Goal: Task Accomplishment & Management: Complete application form

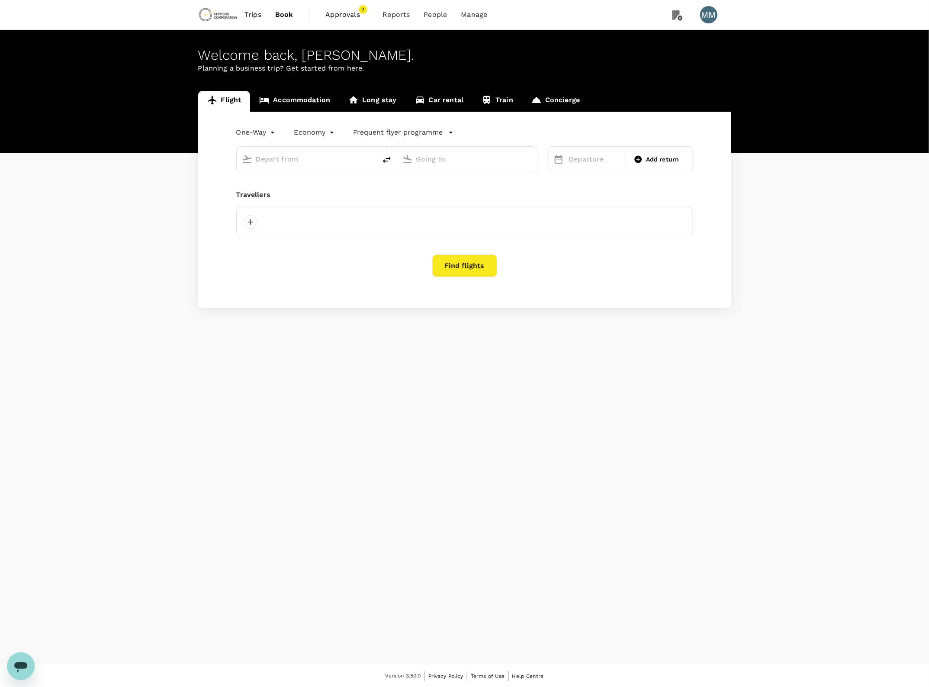
type input "roundtrip"
type input "Adelaide (ADL)"
type input "[GEOGRAPHIC_DATA] ([PERSON_NAME])"
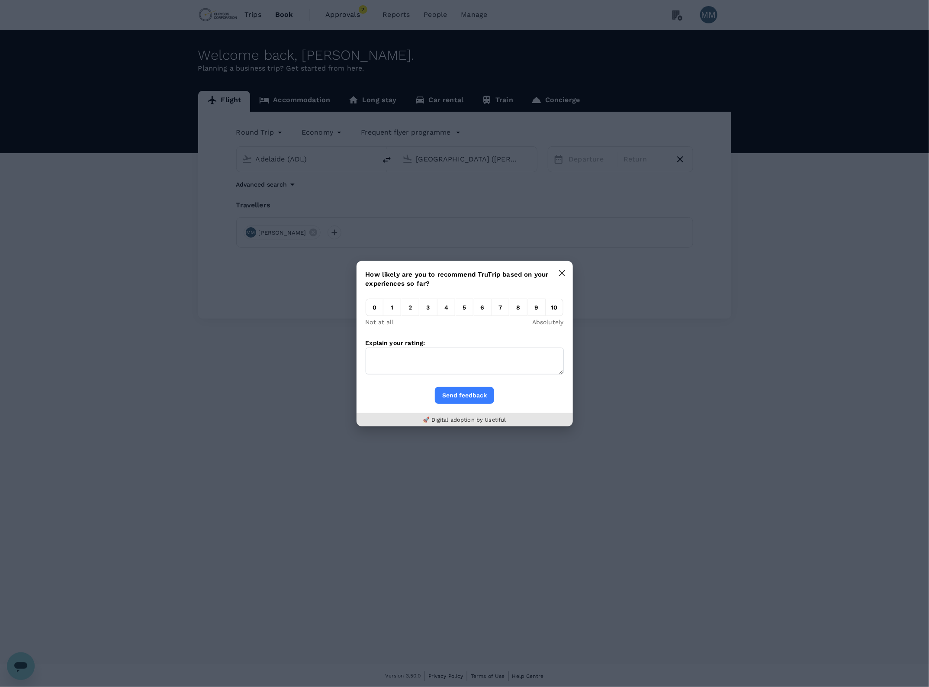
click at [559, 276] on button "button" at bounding box center [561, 272] width 17 height 17
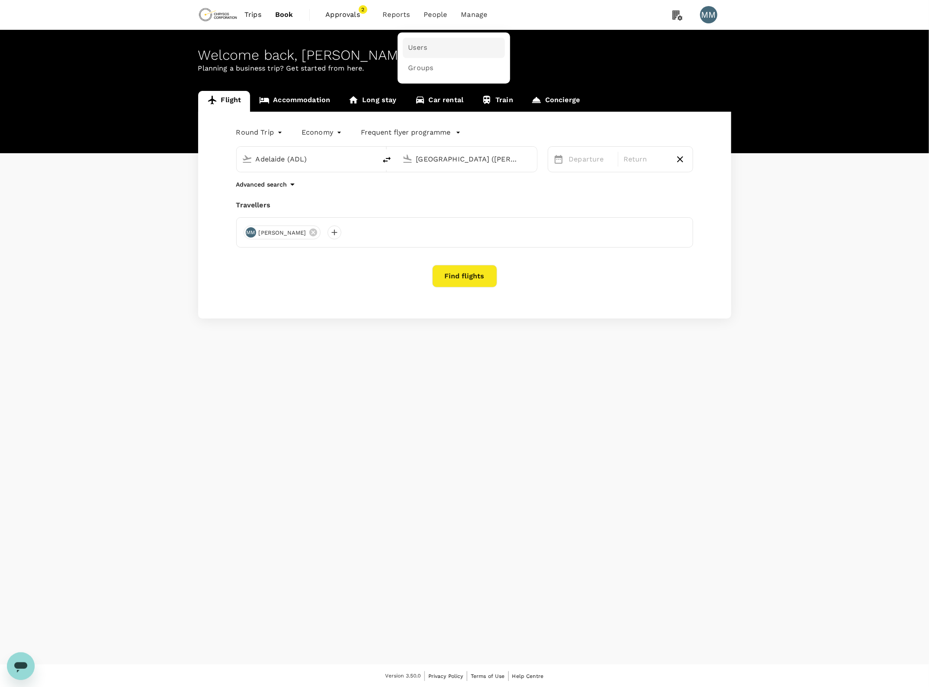
click at [415, 48] on span "Users" at bounding box center [417, 48] width 19 height 10
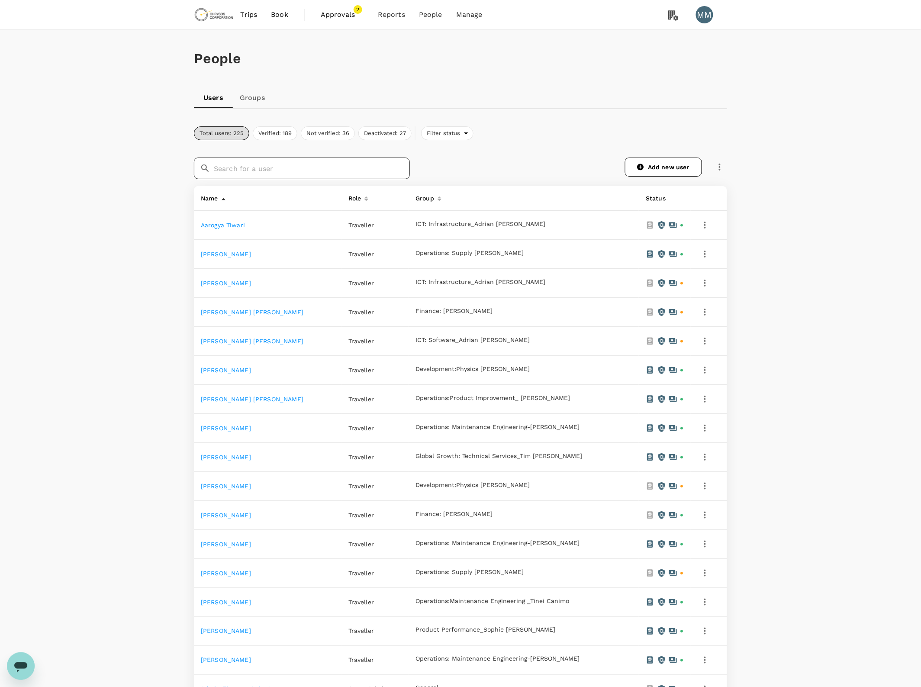
click at [335, 165] on input "text" at bounding box center [312, 169] width 196 height 22
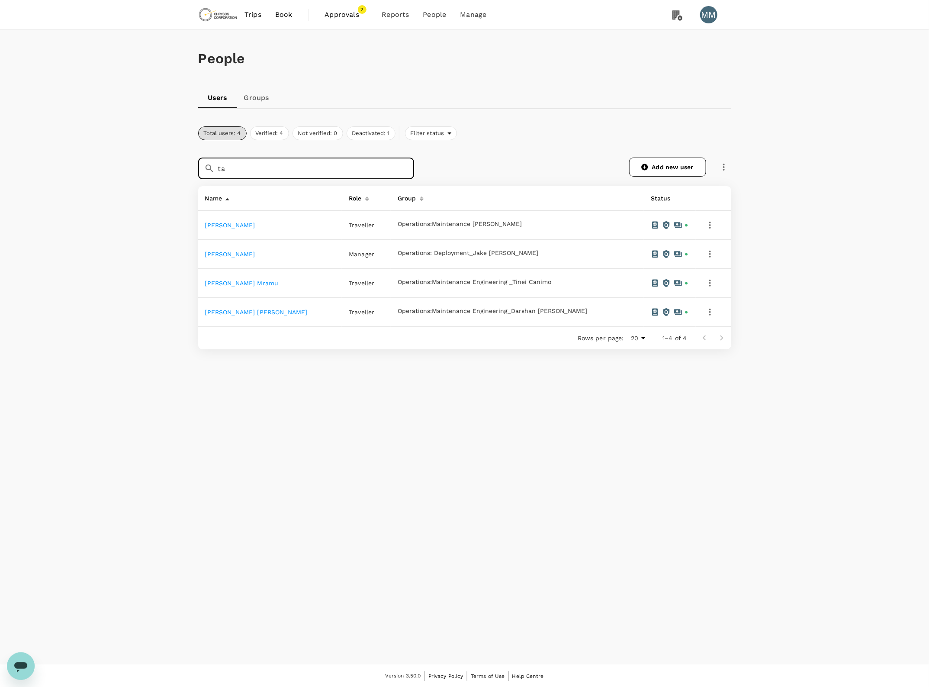
type input "t"
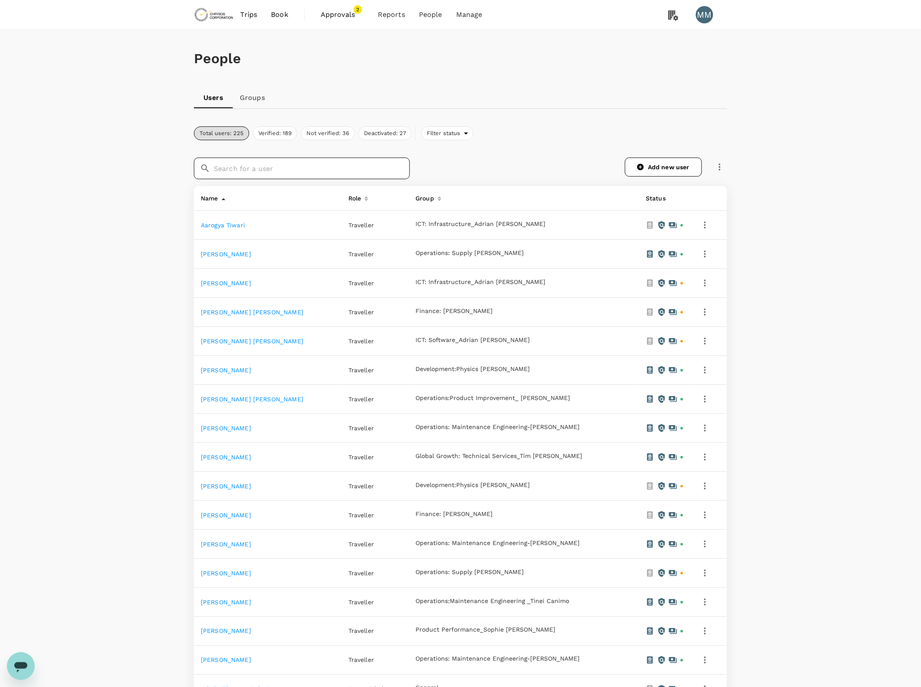
click at [351, 171] on input "text" at bounding box center [312, 169] width 196 height 22
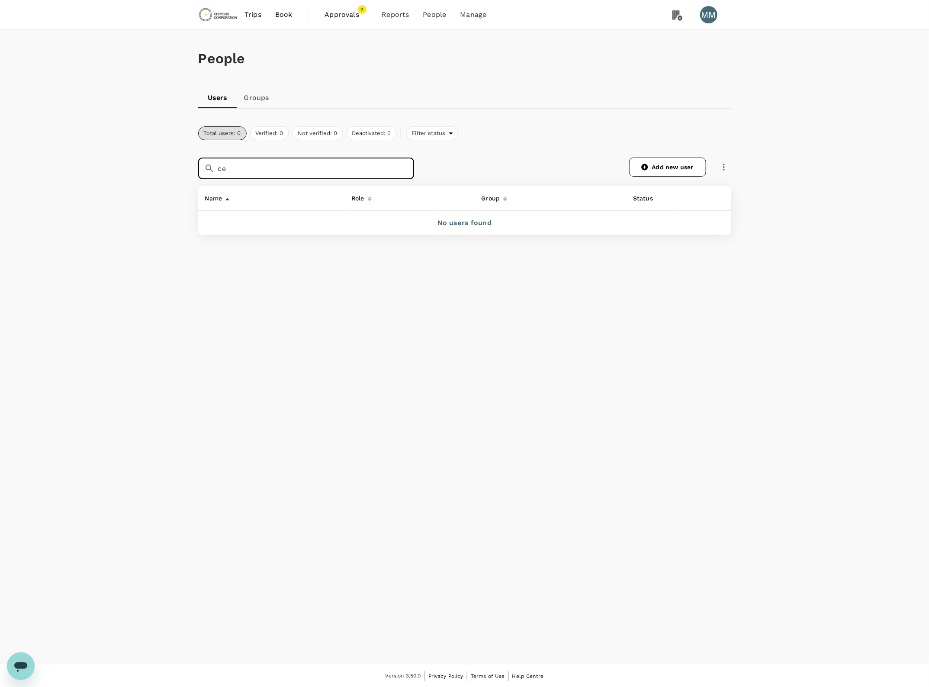
type input "c"
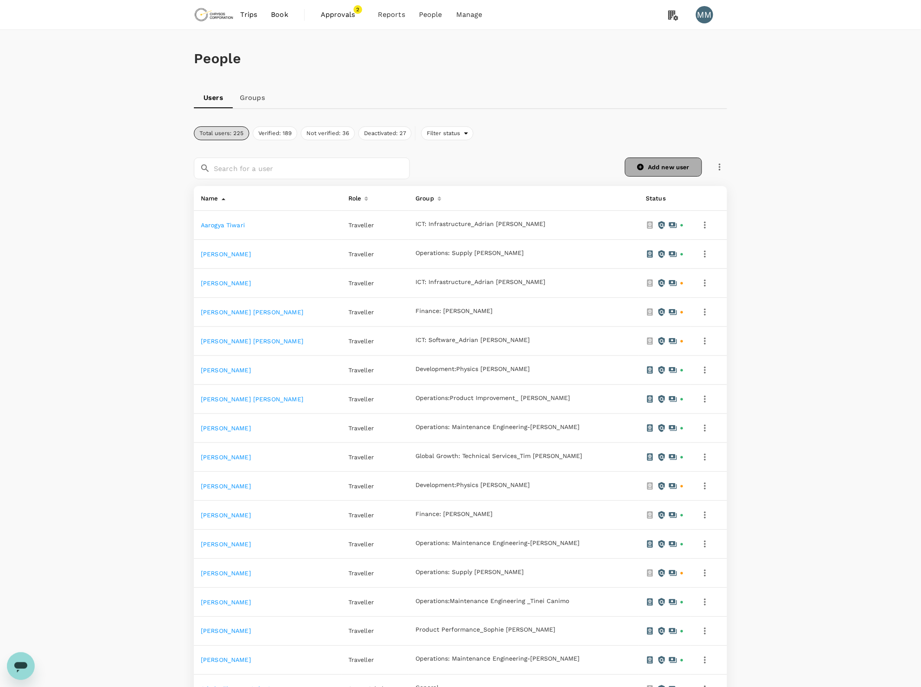
click at [639, 163] on icon at bounding box center [641, 167] width 8 height 8
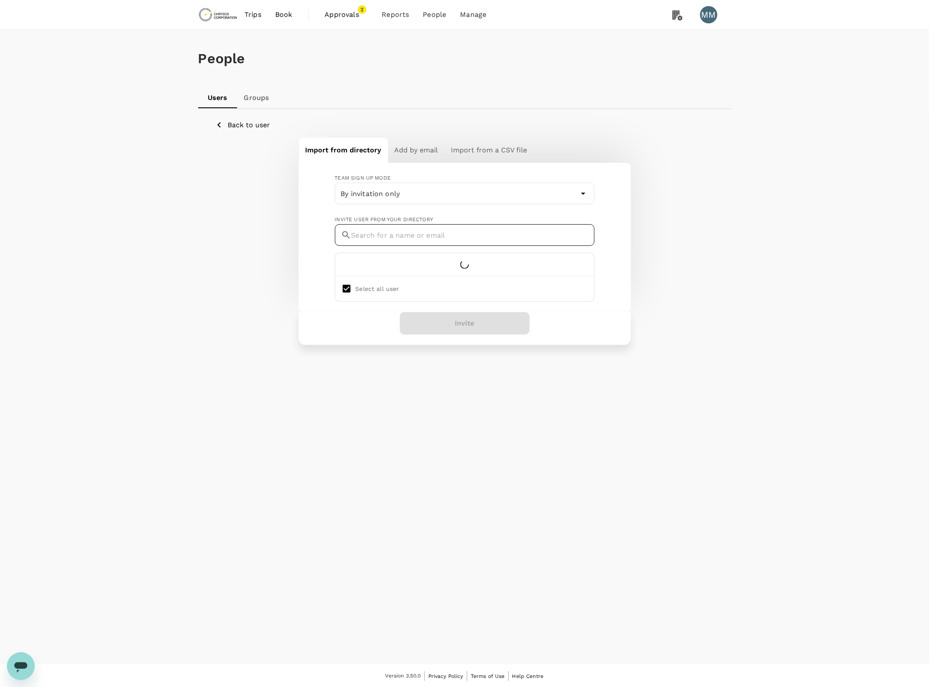
checkbox input "false"
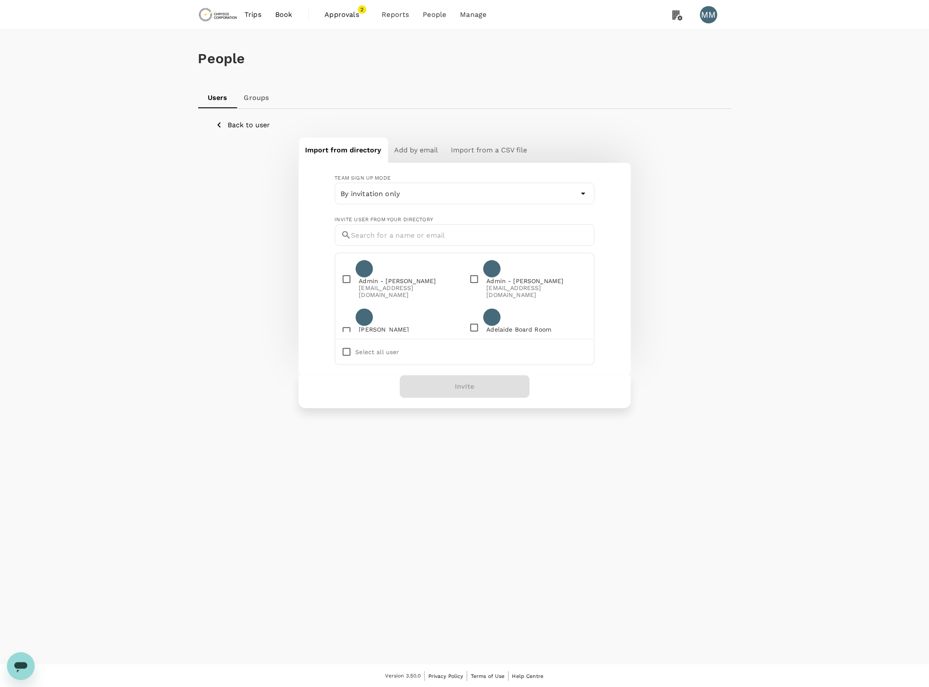
click at [408, 155] on h6 "Add by email" at bounding box center [417, 150] width 44 height 12
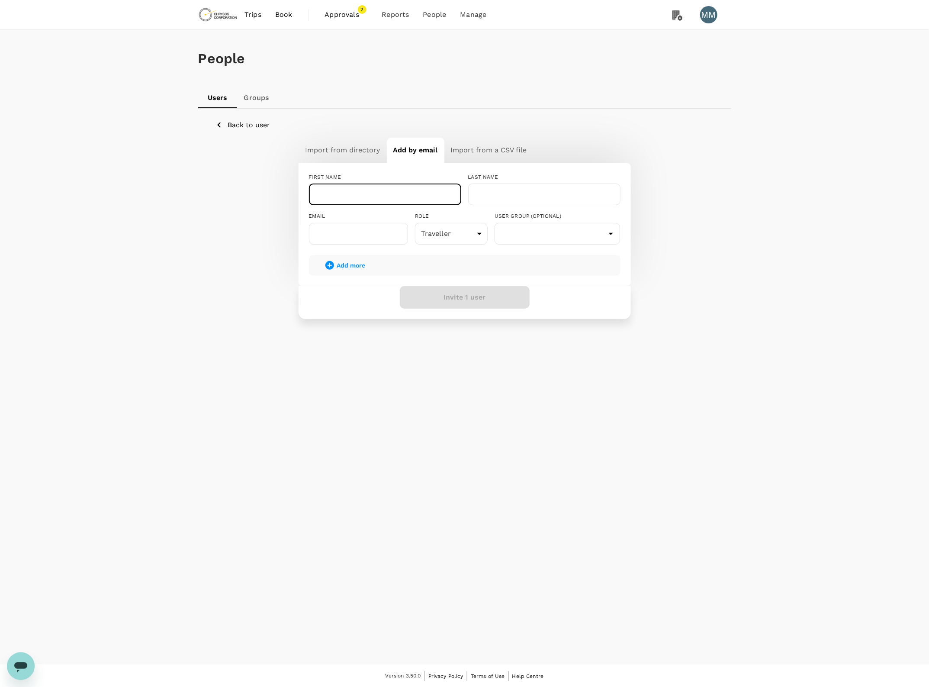
click at [401, 193] on input "text" at bounding box center [385, 194] width 152 height 22
type input "Cedric"
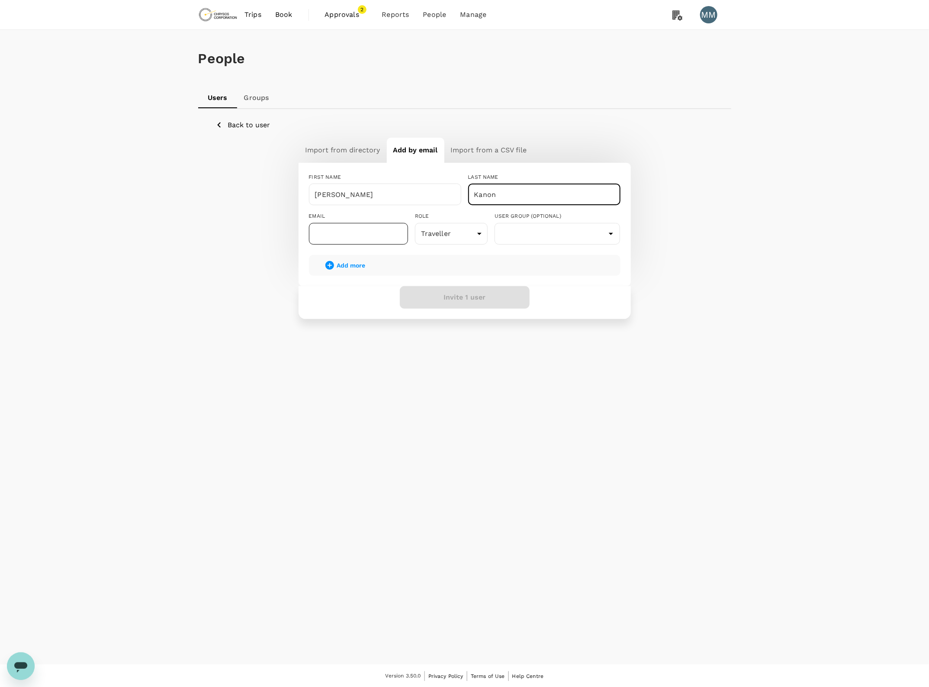
type input "Kanon"
click at [358, 239] on input "text" at bounding box center [358, 234] width 99 height 22
click at [527, 231] on input "text" at bounding box center [558, 233] width 122 height 16
click at [565, 257] on li "Operations: Supply [PERSON_NAME]" at bounding box center [557, 258] width 125 height 14
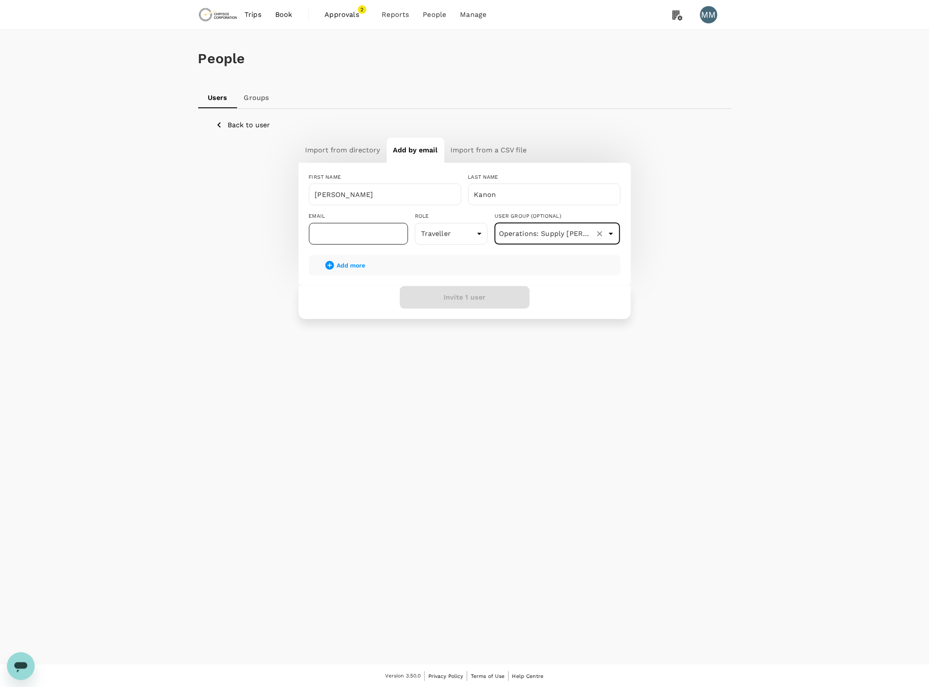
type input "Operations: Supply [PERSON_NAME]"
click at [334, 228] on input "text" at bounding box center [358, 234] width 99 height 22
click at [678, 264] on div "Import from directory Add by email Import from a CSV file FIRST NAME Cedric ​ L…" at bounding box center [465, 227] width 499 height 181
click at [362, 239] on input "text" at bounding box center [358, 234] width 99 height 22
paste input "cedric.kanon@chrysoscorp.com"
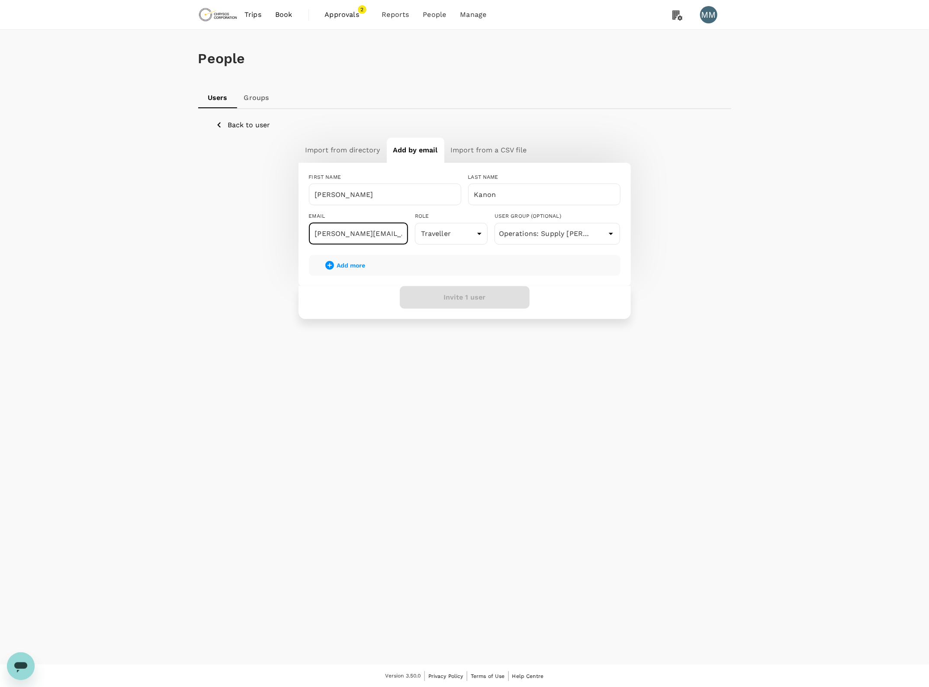
scroll to position [0, 22]
type input "cedric.kanon@chrysoscorp.com"
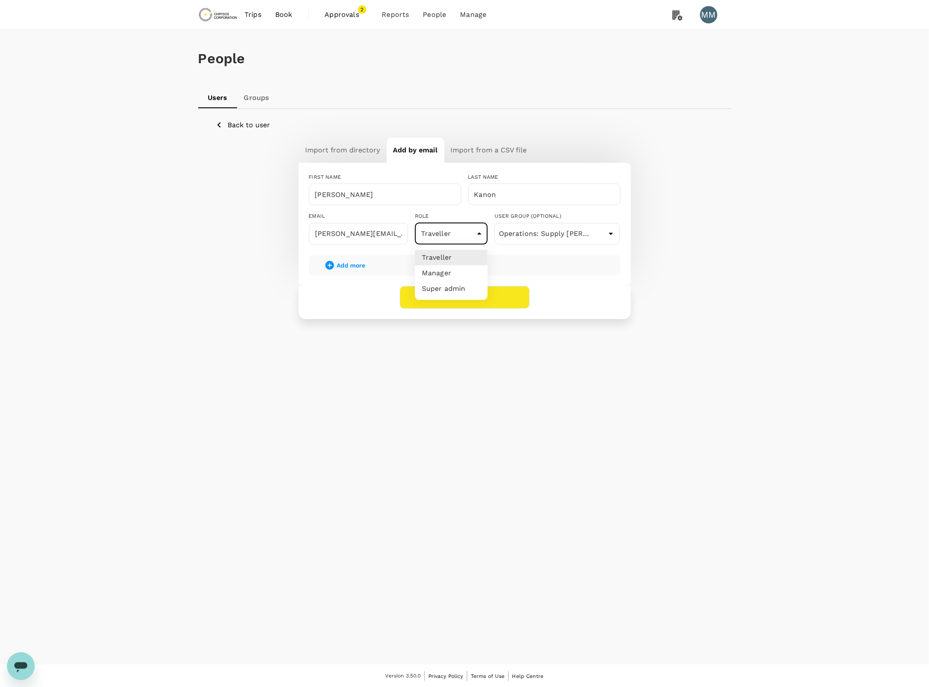
click at [431, 228] on body "Trips Book Approvals 2 Reports People Manage MM People Users Groups Back to use…" at bounding box center [464, 344] width 929 height 688
click at [446, 256] on li "Traveller" at bounding box center [451, 258] width 73 height 16
click at [449, 302] on button "Invite 1 user" at bounding box center [465, 297] width 130 height 23
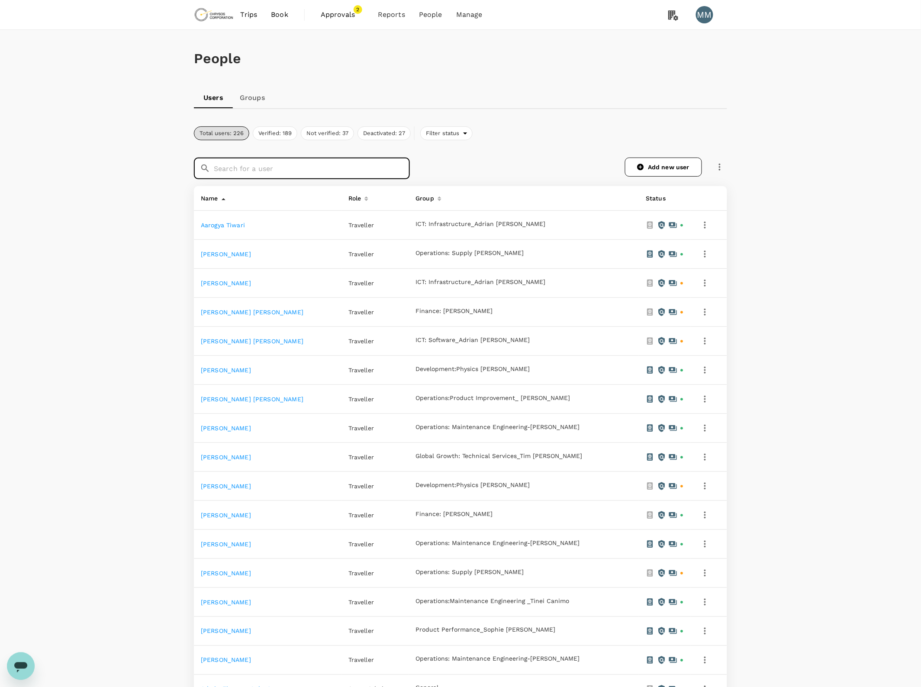
click at [359, 170] on input "text" at bounding box center [312, 169] width 196 height 22
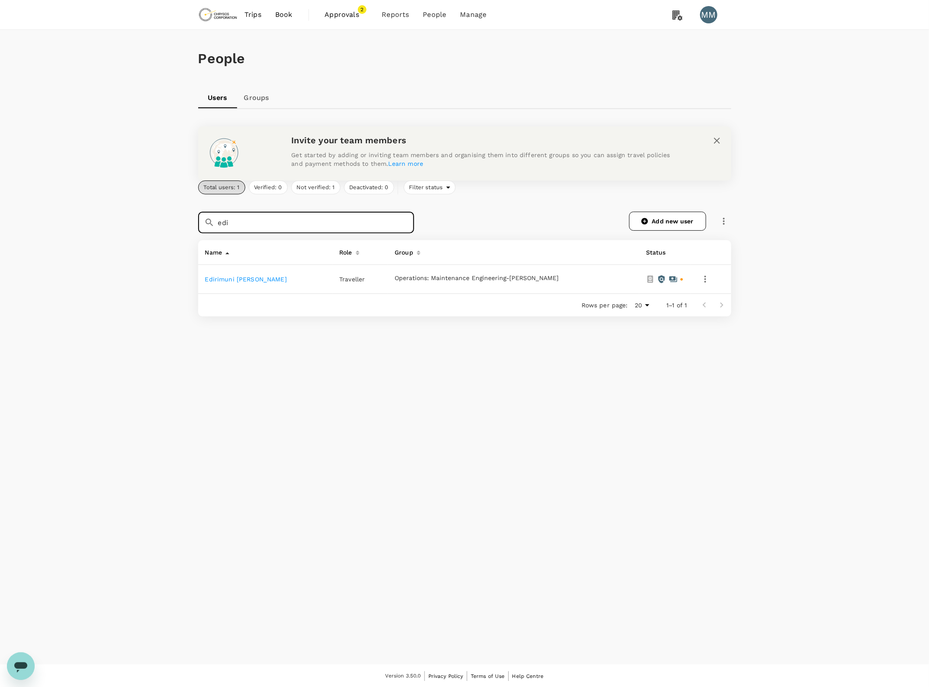
click at [287, 225] on input "edi" at bounding box center [316, 223] width 196 height 22
type input "e"
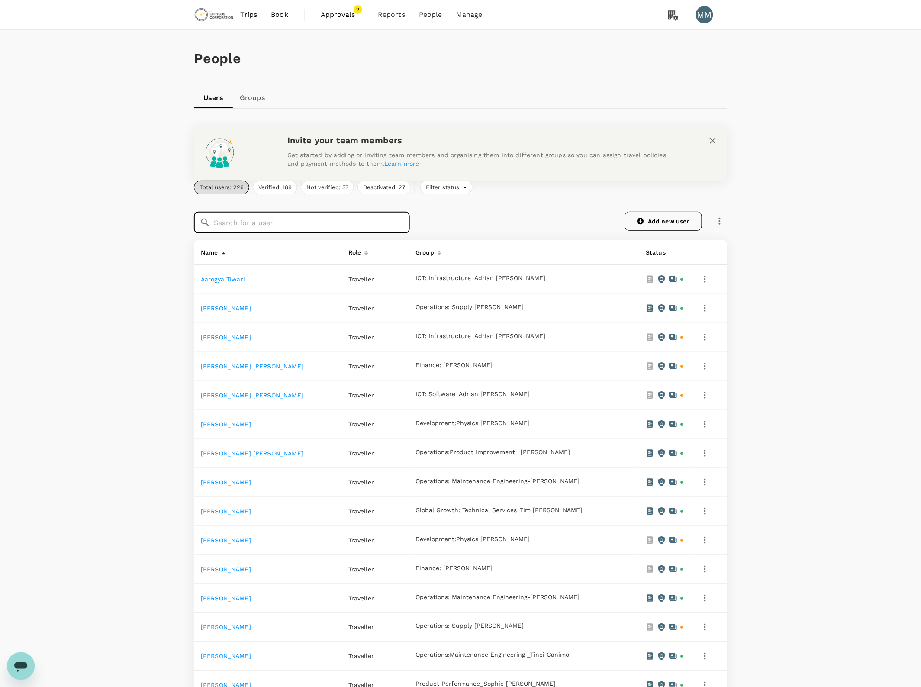
click at [648, 218] on link "Add new user" at bounding box center [663, 221] width 77 height 19
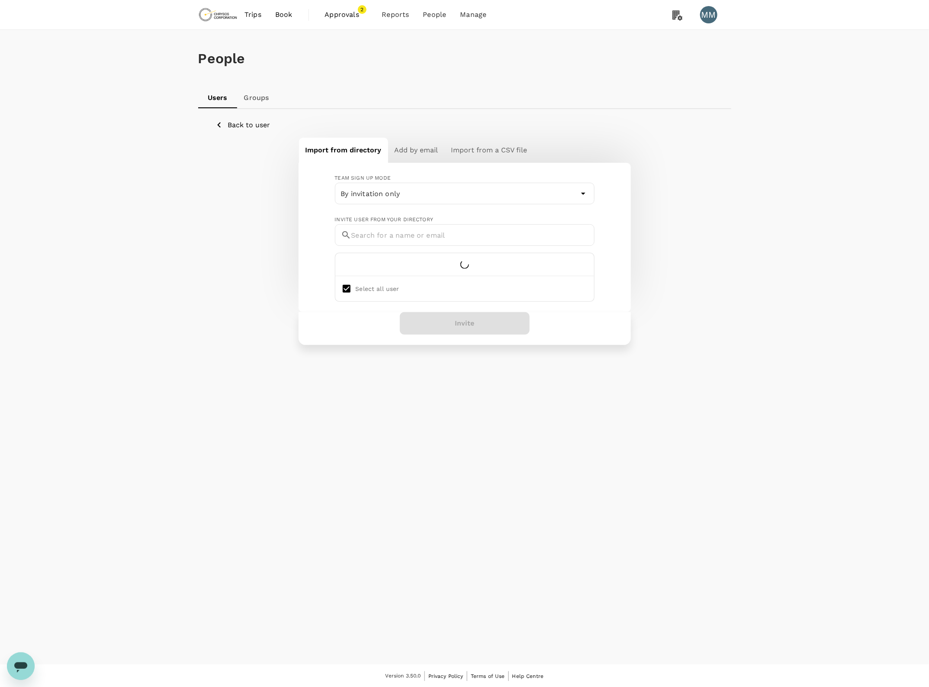
checkbox input "false"
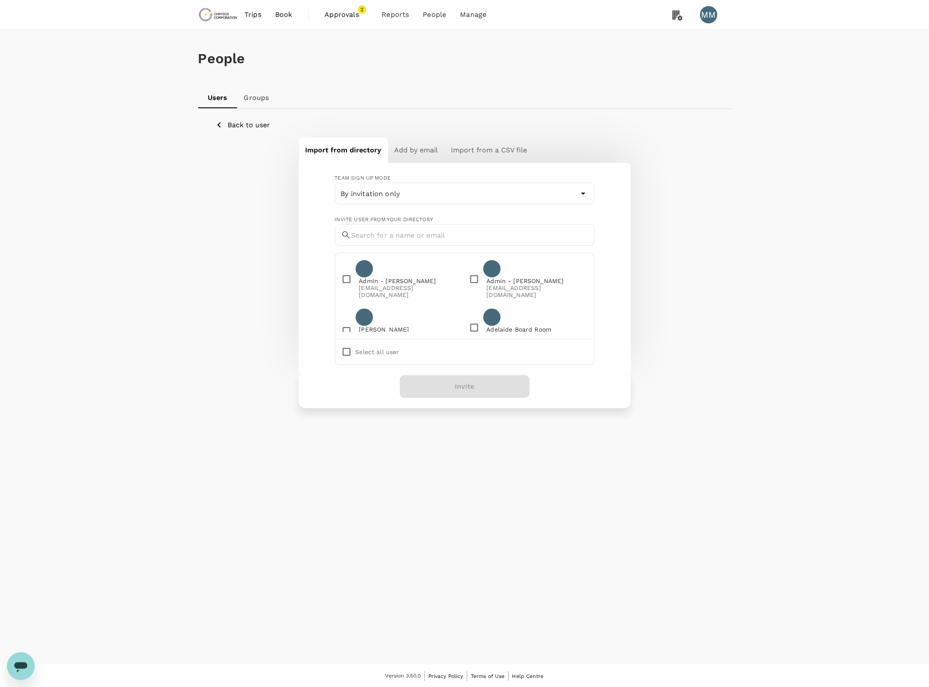
click at [261, 131] on div "Back to user Import from directory Add by email Import from a CSV file Team sig…" at bounding box center [465, 263] width 512 height 289
click at [255, 120] on p "Back to user" at bounding box center [249, 125] width 42 height 10
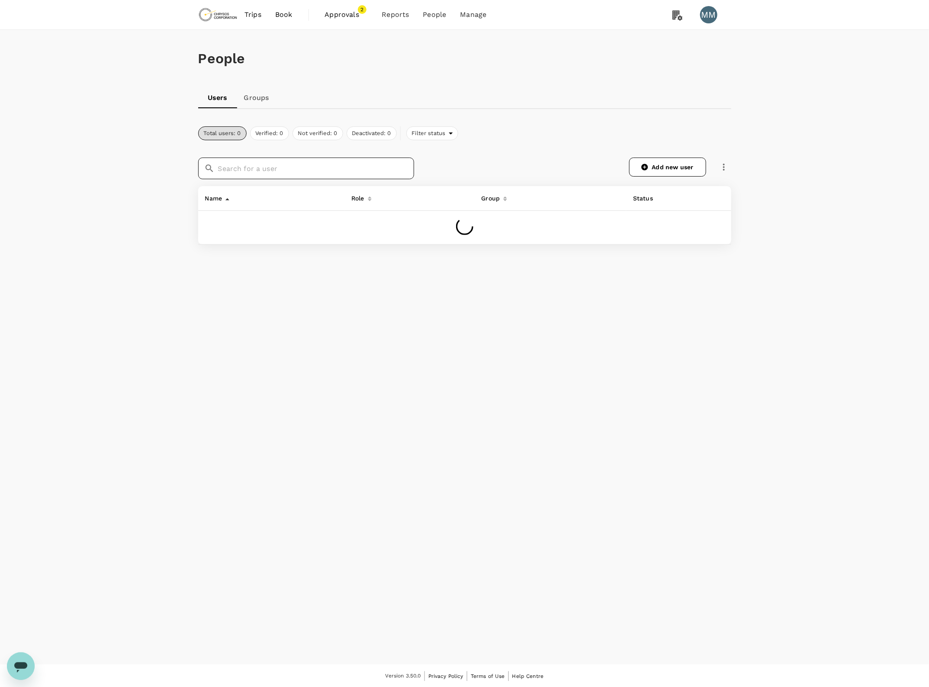
click at [257, 174] on input "text" at bounding box center [316, 169] width 196 height 22
type input "w"
click at [648, 170] on icon at bounding box center [645, 167] width 8 height 8
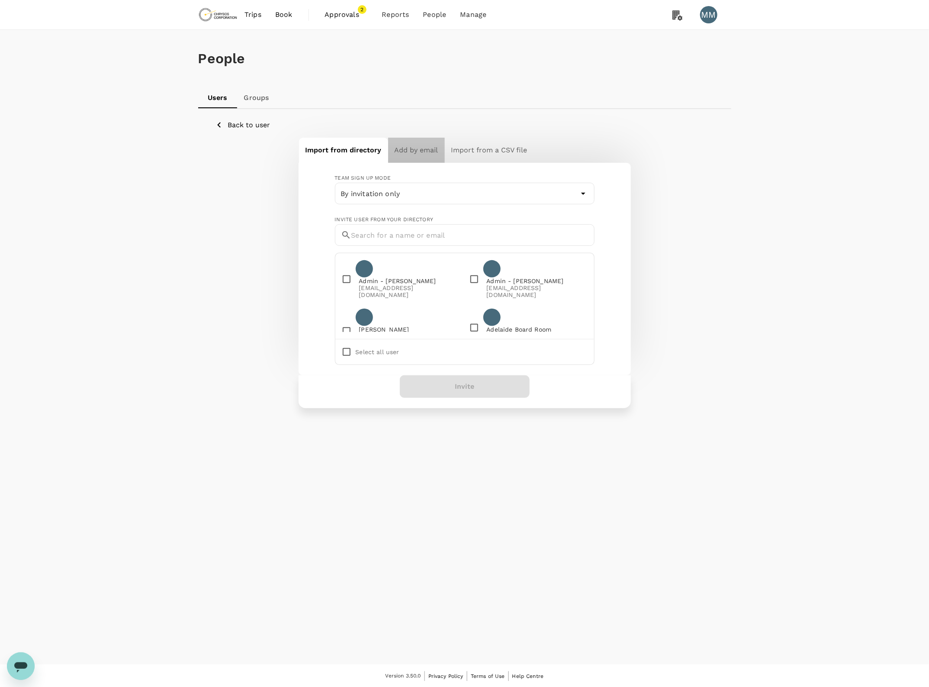
click at [421, 151] on h6 "Add by email" at bounding box center [417, 150] width 44 height 12
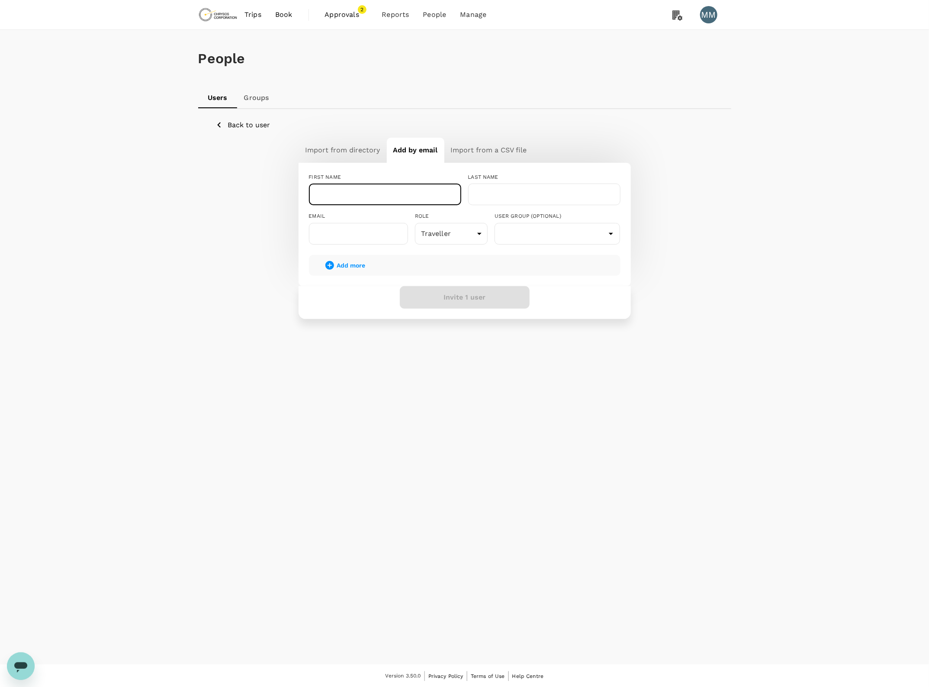
click at [418, 186] on input "text" at bounding box center [385, 194] width 152 height 22
type input "William"
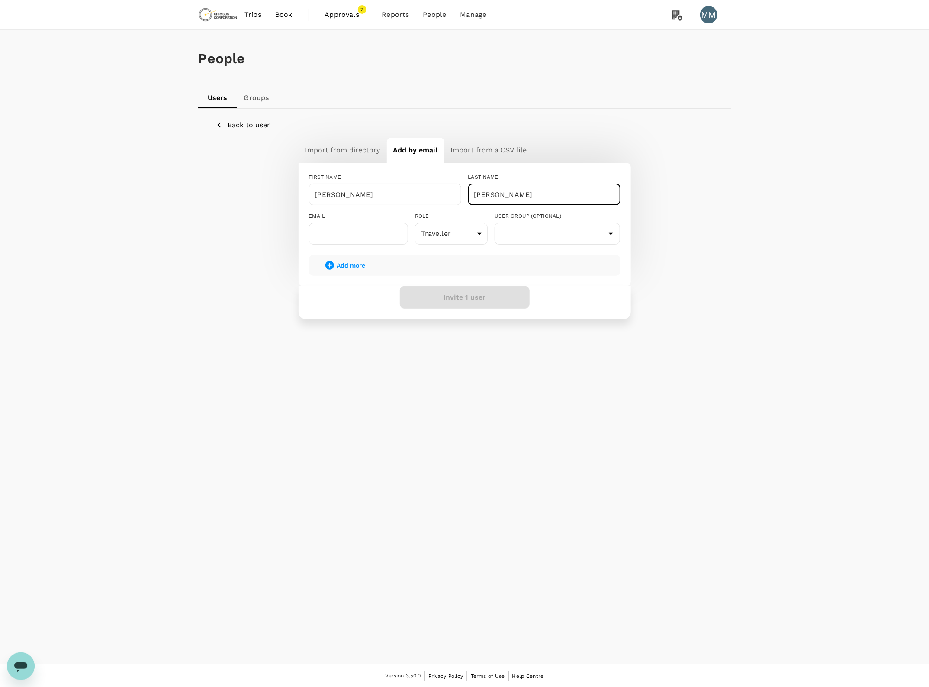
type input "O'Reilly"
click at [321, 230] on input "text" at bounding box center [358, 234] width 99 height 22
paste input "william.oreilly@chrysoscorp.com"
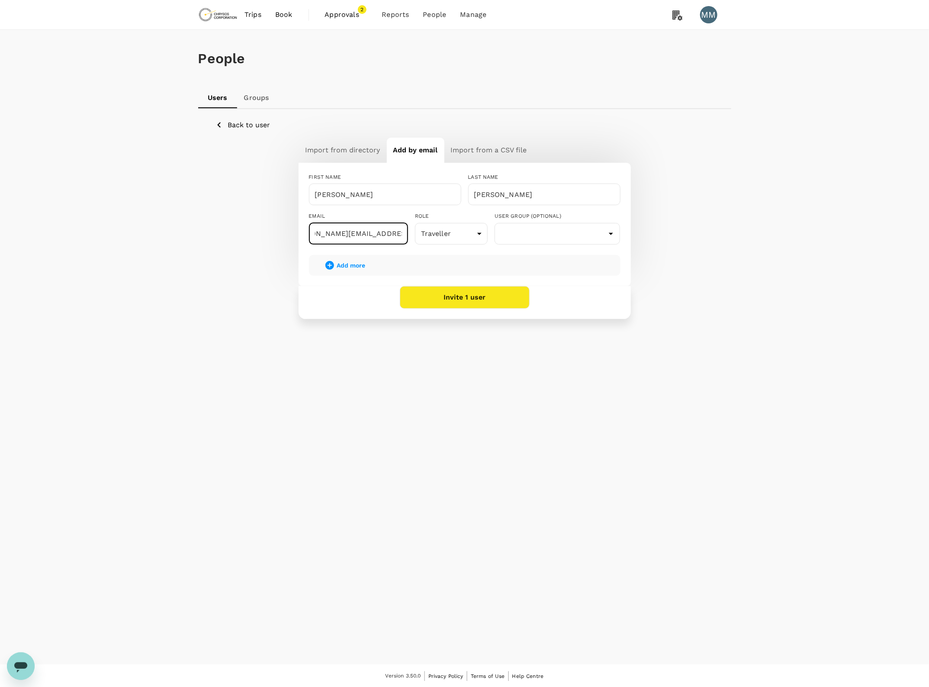
type input "william.oreilly@chrysoscorp.com"
click at [498, 463] on div "People Users Groups Back to user Import from directory Add by email Import from…" at bounding box center [464, 347] width 929 height 634
click at [593, 236] on input "text" at bounding box center [558, 233] width 122 height 16
type input "e"
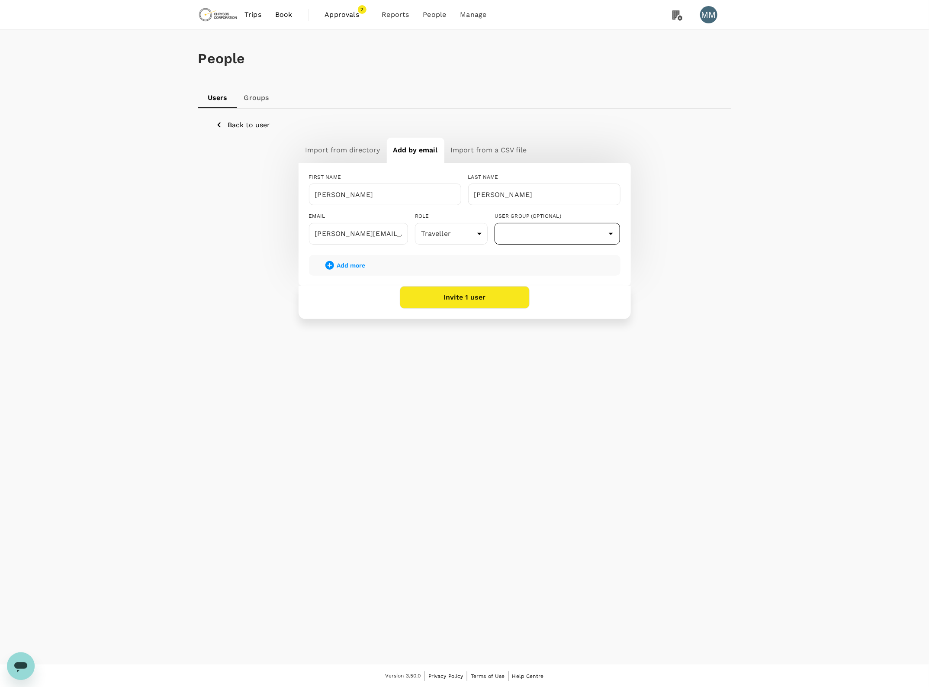
click at [574, 226] on input "text" at bounding box center [558, 233] width 122 height 16
click at [565, 255] on li "Product Performance_Sophie [PERSON_NAME]" at bounding box center [557, 262] width 125 height 23
type input "Product Performance_Sophie [PERSON_NAME]"
click at [532, 447] on div "People Users Groups Back to user Import from directory Add by email Import from…" at bounding box center [464, 347] width 929 height 634
click at [465, 299] on button "Invite 1 user" at bounding box center [465, 297] width 130 height 23
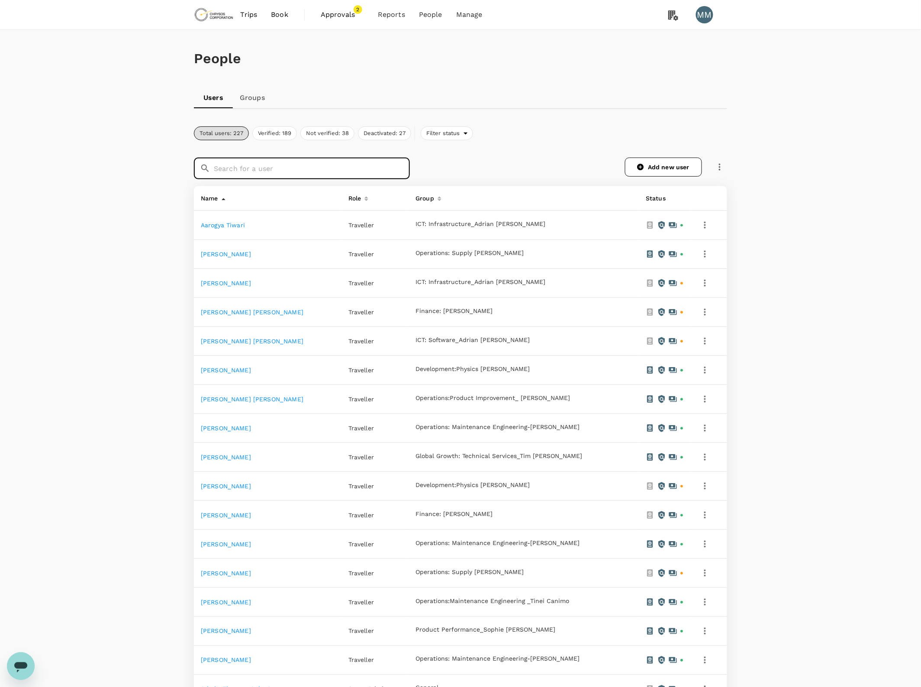
click at [344, 171] on input "text" at bounding box center [312, 169] width 196 height 22
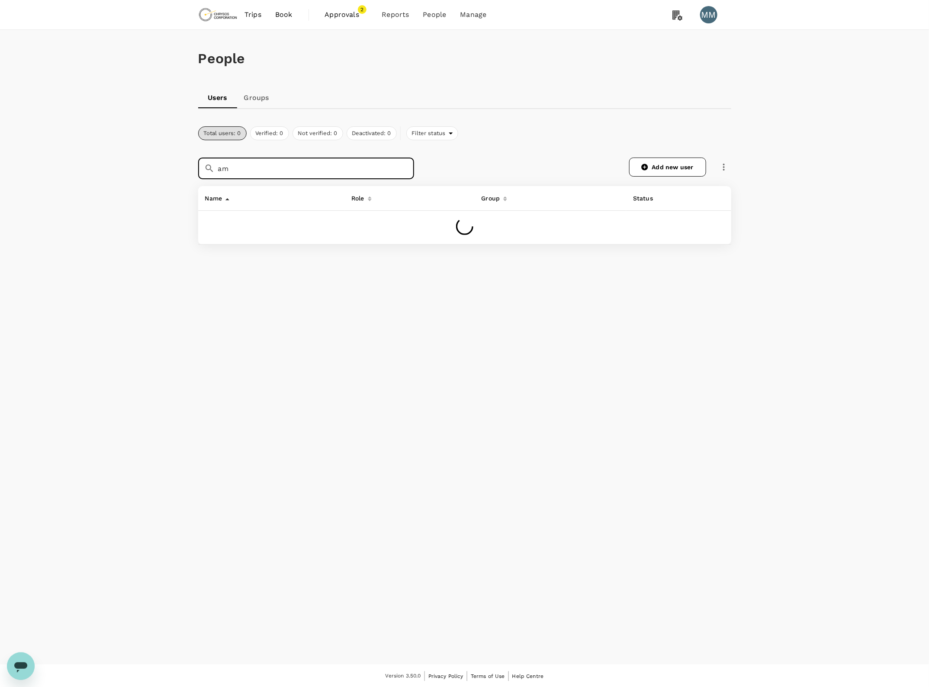
type input "a"
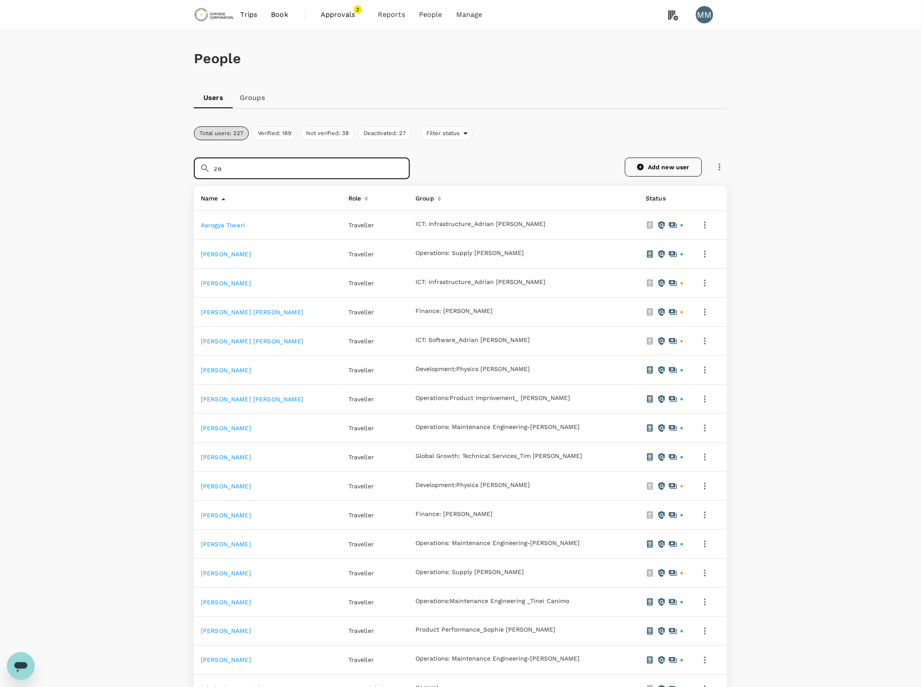
type input "ze"
click at [647, 165] on link "Add new user" at bounding box center [663, 167] width 77 height 19
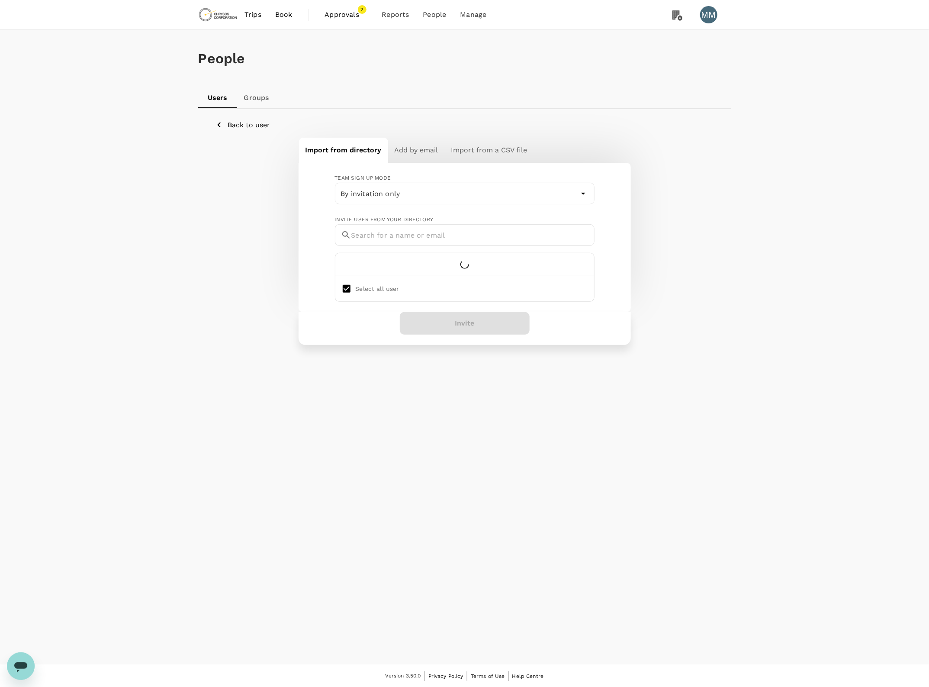
checkbox input "false"
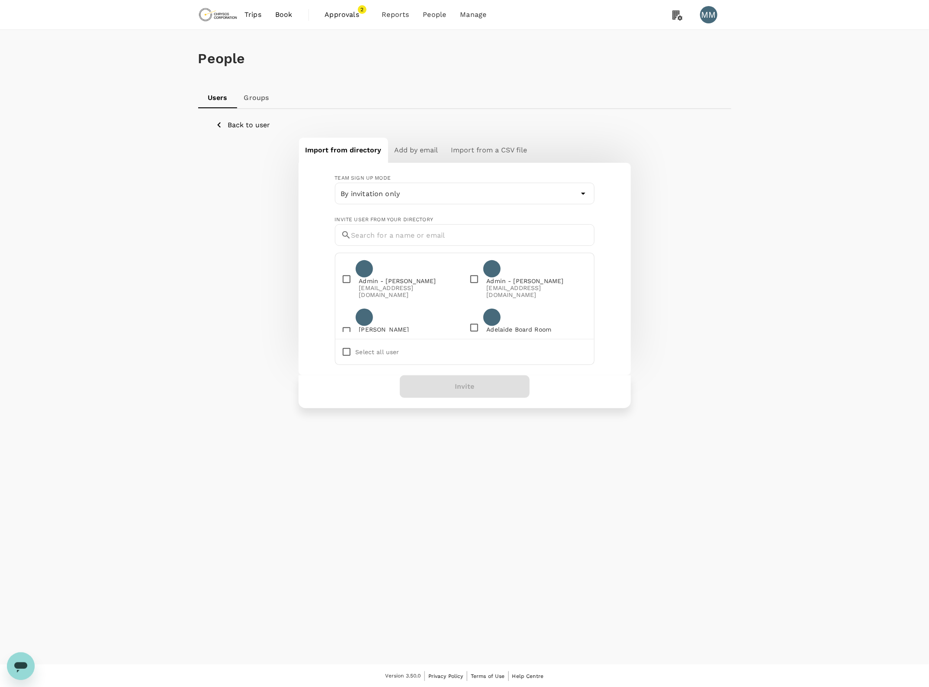
click at [416, 135] on div "Back to user Import from directory Add by email Import from a CSV file Team sig…" at bounding box center [465, 263] width 512 height 289
click at [418, 148] on h6 "Add by email" at bounding box center [417, 150] width 44 height 12
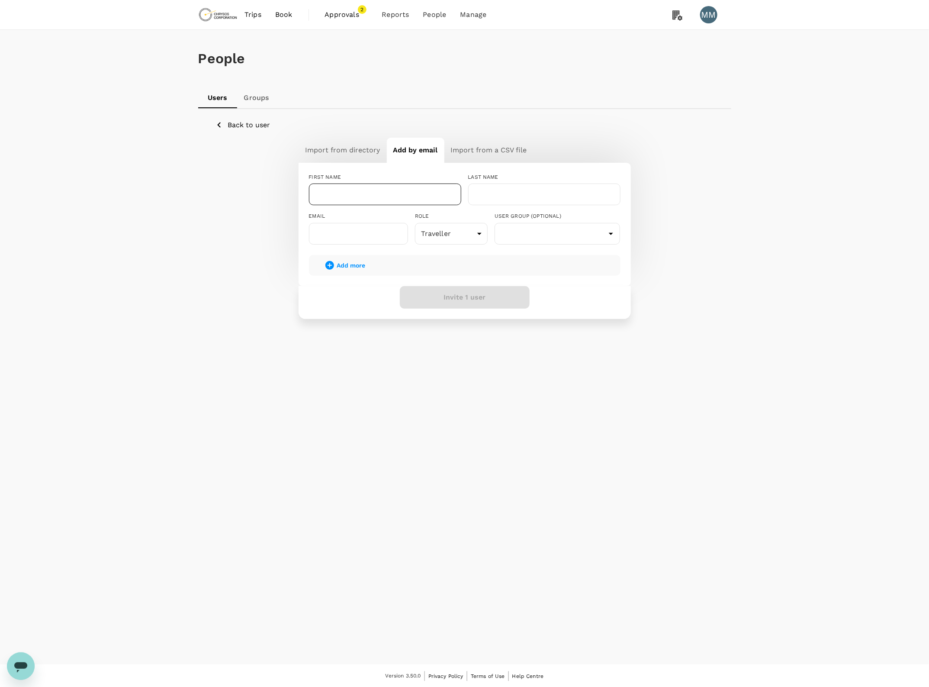
click at [406, 184] on input "text" at bounding box center [385, 194] width 152 height 22
type input "Zeyu"
type input "Zuo"
click at [325, 234] on input "text" at bounding box center [358, 234] width 99 height 22
paste input "[EMAIL_ADDRESS][DOMAIN_NAME]"
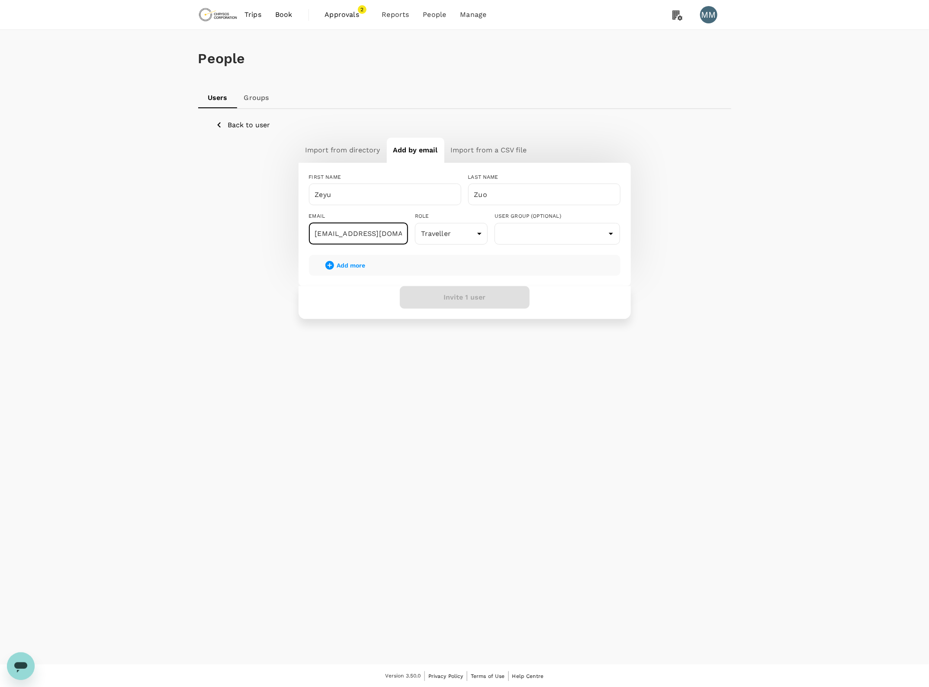
scroll to position [0, 13]
type input "[EMAIL_ADDRESS][DOMAIN_NAME]"
click at [566, 229] on input "text" at bounding box center [558, 233] width 122 height 16
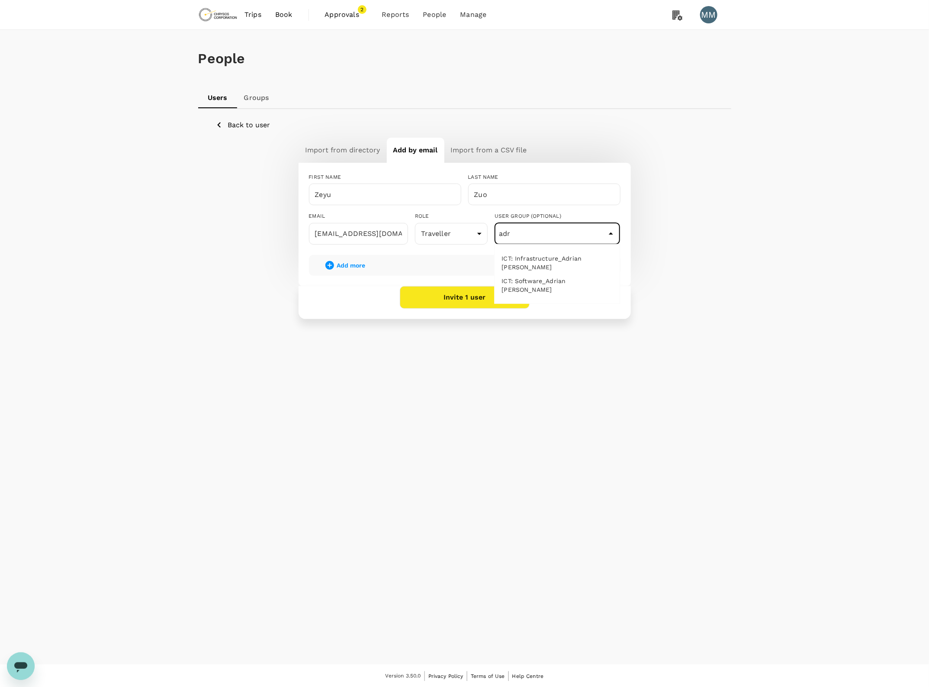
click at [567, 257] on li "ICT: Infrastructure_Adrian [PERSON_NAME]" at bounding box center [557, 262] width 125 height 23
type input "ICT: Infrastructure_Adrian [PERSON_NAME]"
click at [462, 304] on button "Invite 1 user" at bounding box center [465, 297] width 130 height 23
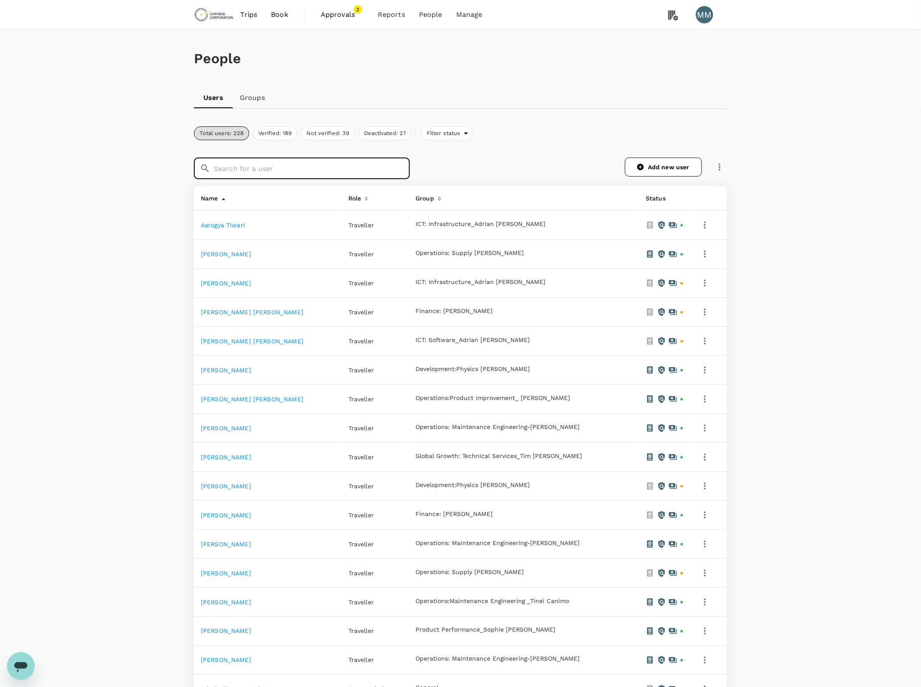
click at [383, 167] on input "text" at bounding box center [312, 169] width 196 height 22
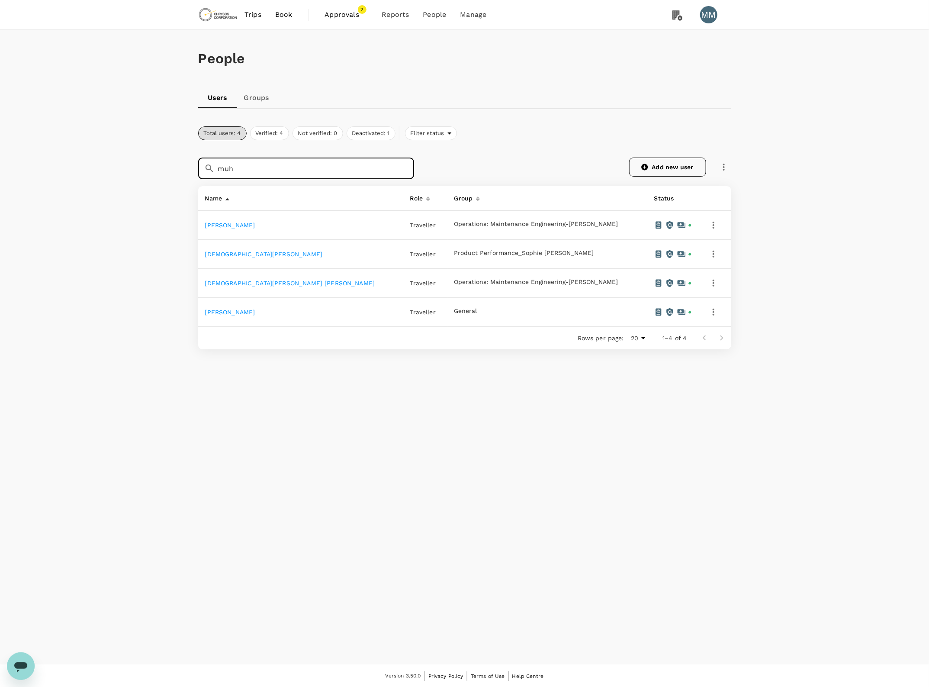
type input "muh"
click at [656, 163] on link "Add new user" at bounding box center [667, 167] width 77 height 19
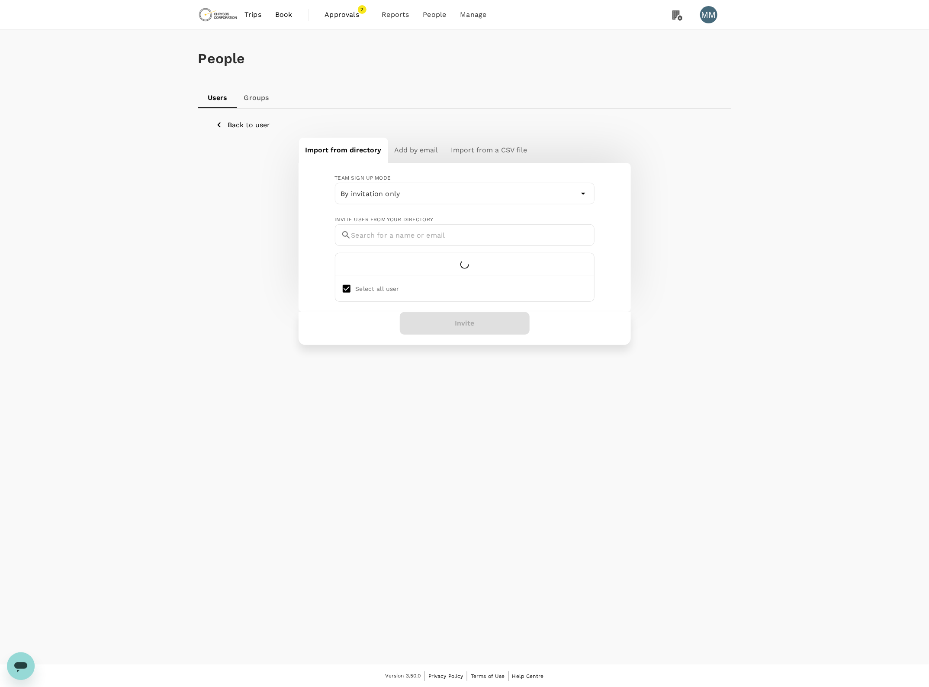
checkbox input "false"
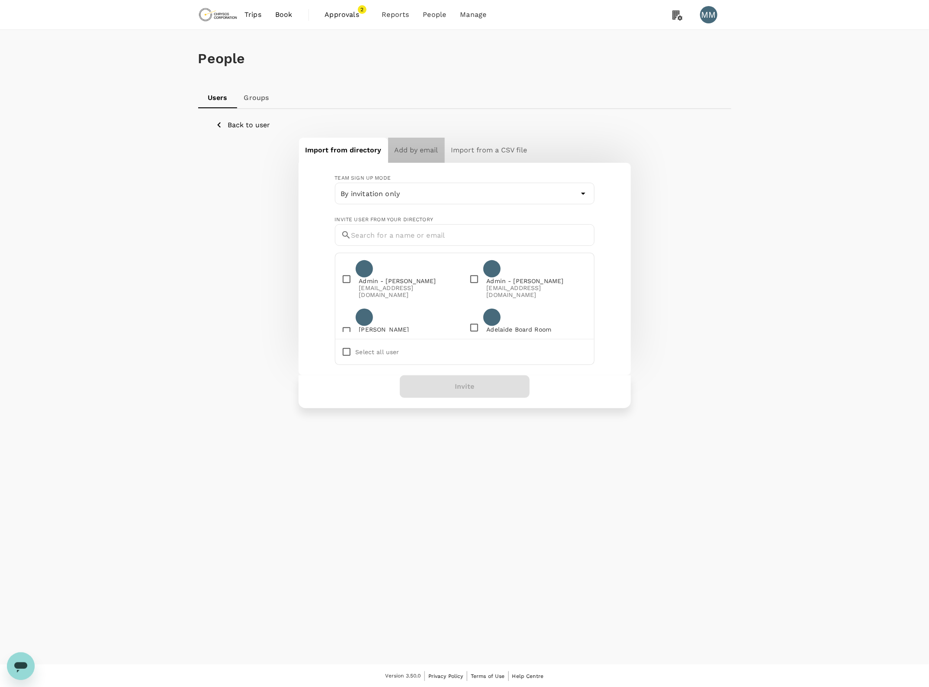
click at [434, 145] on h6 "Add by email" at bounding box center [417, 150] width 44 height 12
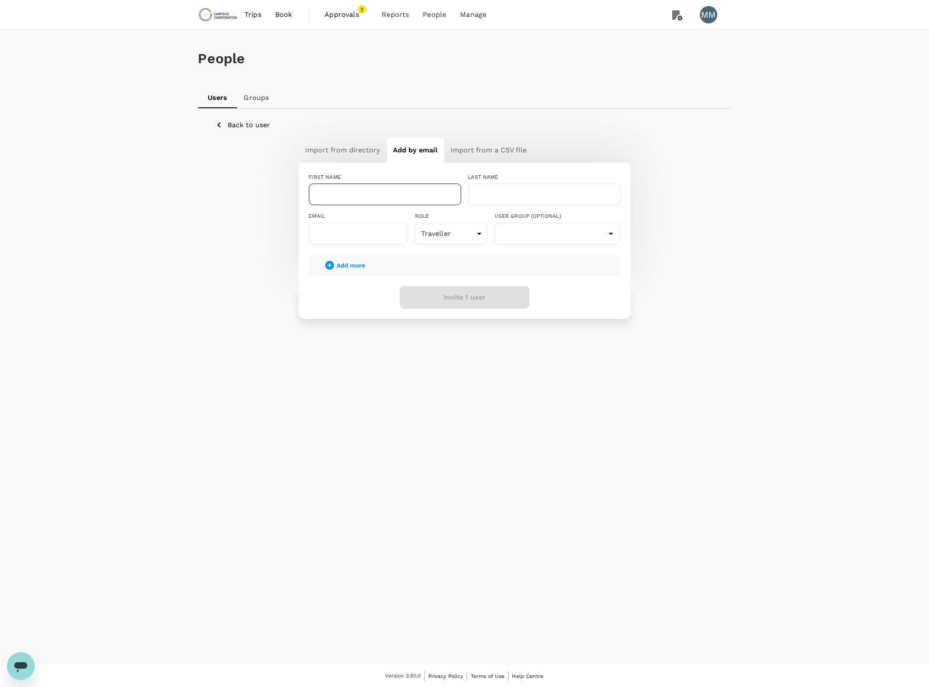
click at [412, 203] on input "text" at bounding box center [385, 194] width 152 height 22
type input "Muhammad"
type input "Abdullah"
click at [357, 238] on input "text" at bounding box center [358, 234] width 99 height 22
paste input "[PERSON_NAME][EMAIL_ADDRESS][DOMAIN_NAME]"
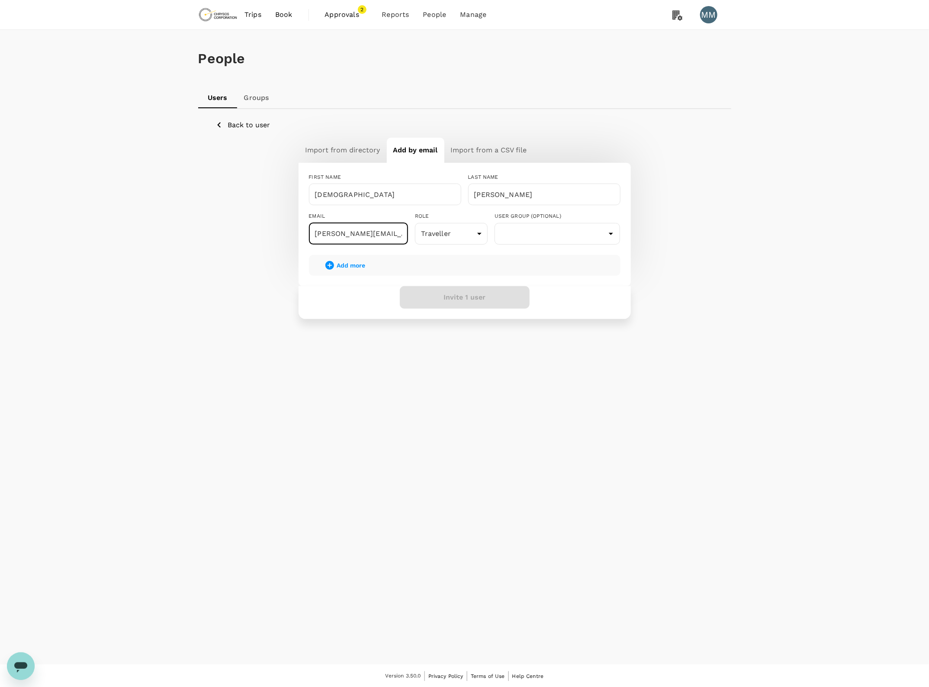
scroll to position [0, 51]
type input "[PERSON_NAME][EMAIL_ADDRESS][DOMAIN_NAME]"
click at [516, 228] on input "text" at bounding box center [558, 233] width 122 height 16
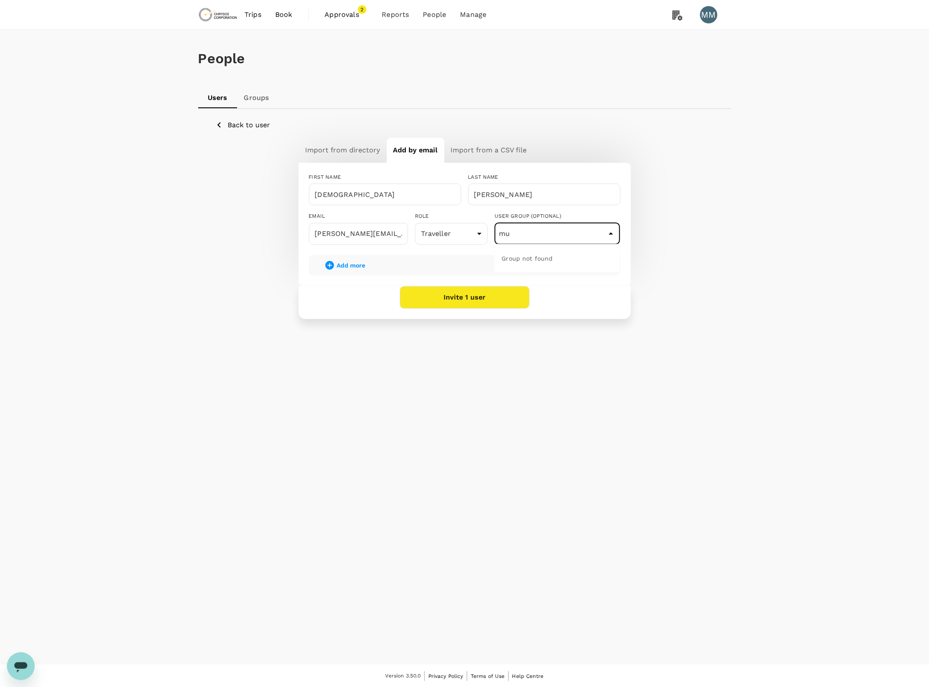
type input "m"
type input "main"
click at [528, 239] on input "text" at bounding box center [558, 233] width 122 height 16
click at [598, 310] on li "Operations: Maintenance Engineering-[PERSON_NAME]" at bounding box center [557, 307] width 125 height 23
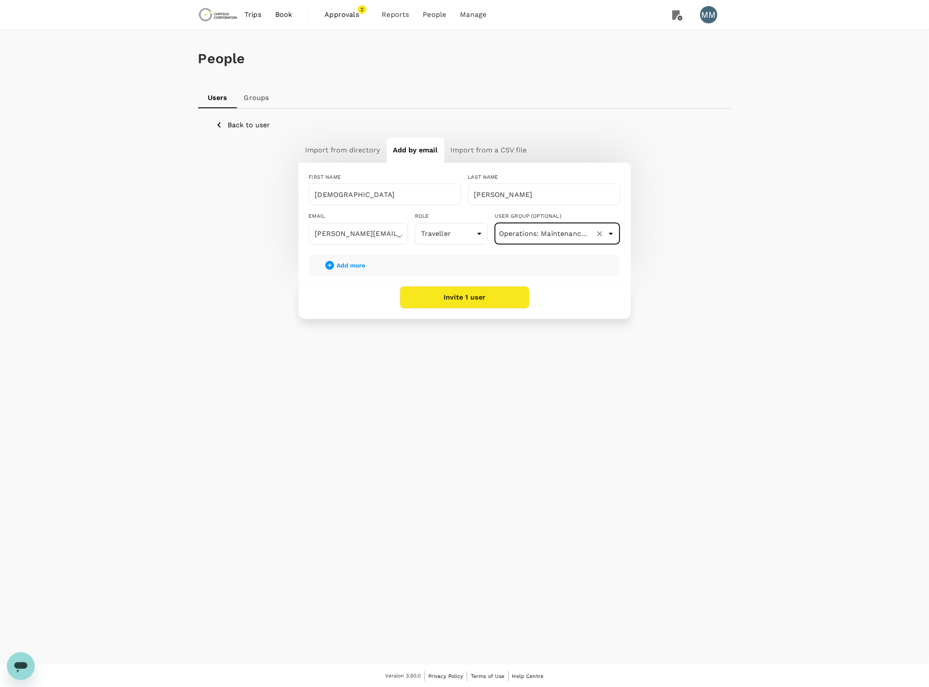
type input "Operations: Maintenance Engineering-[PERSON_NAME]"
click at [496, 302] on button "Invite 1 user" at bounding box center [465, 297] width 130 height 23
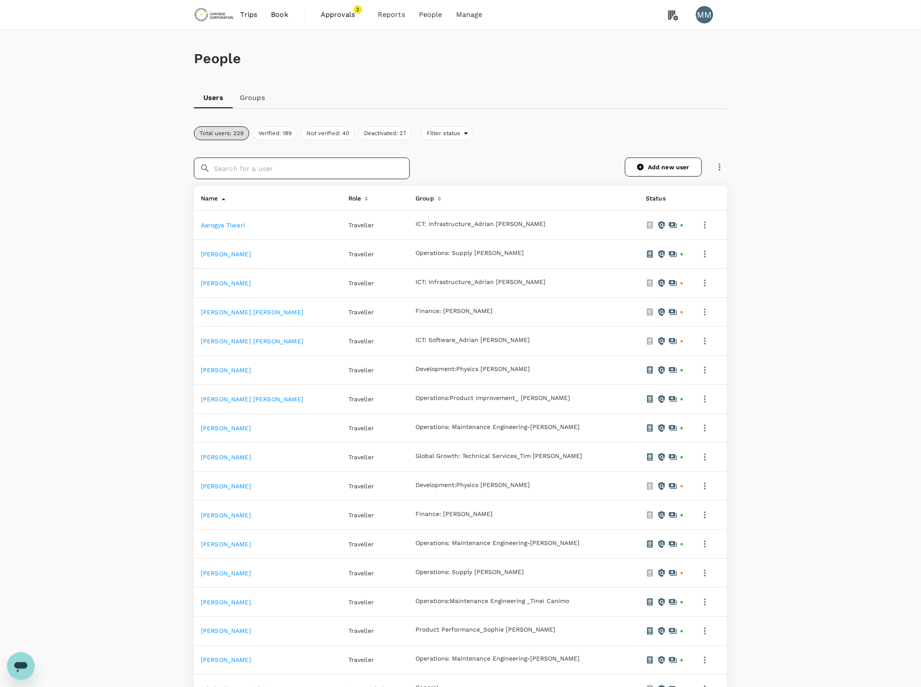
click at [329, 171] on input "text" at bounding box center [312, 169] width 196 height 22
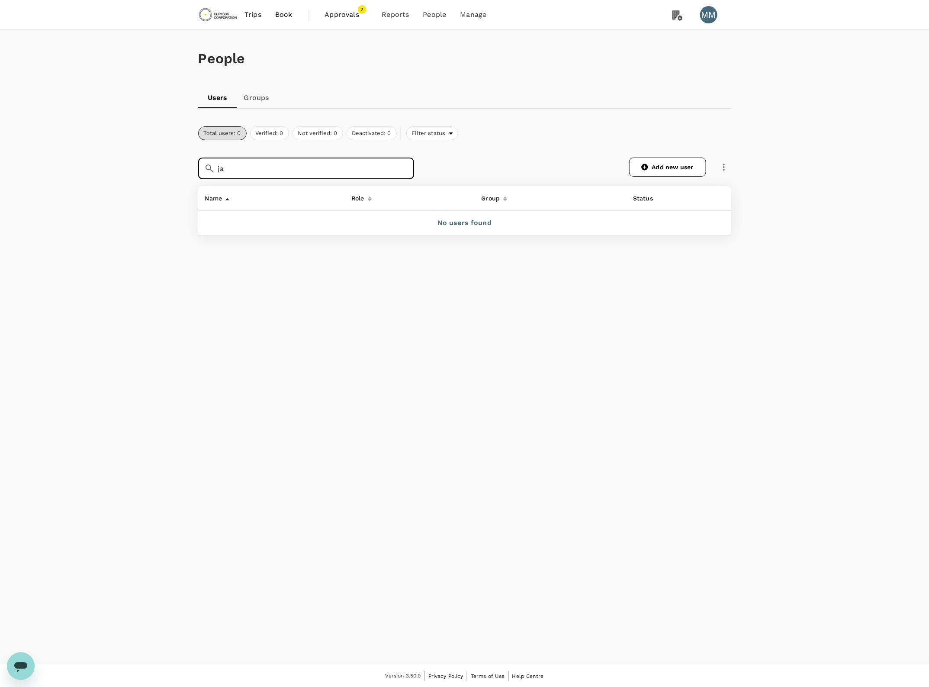
type input "j"
click at [646, 167] on icon at bounding box center [644, 167] width 6 height 6
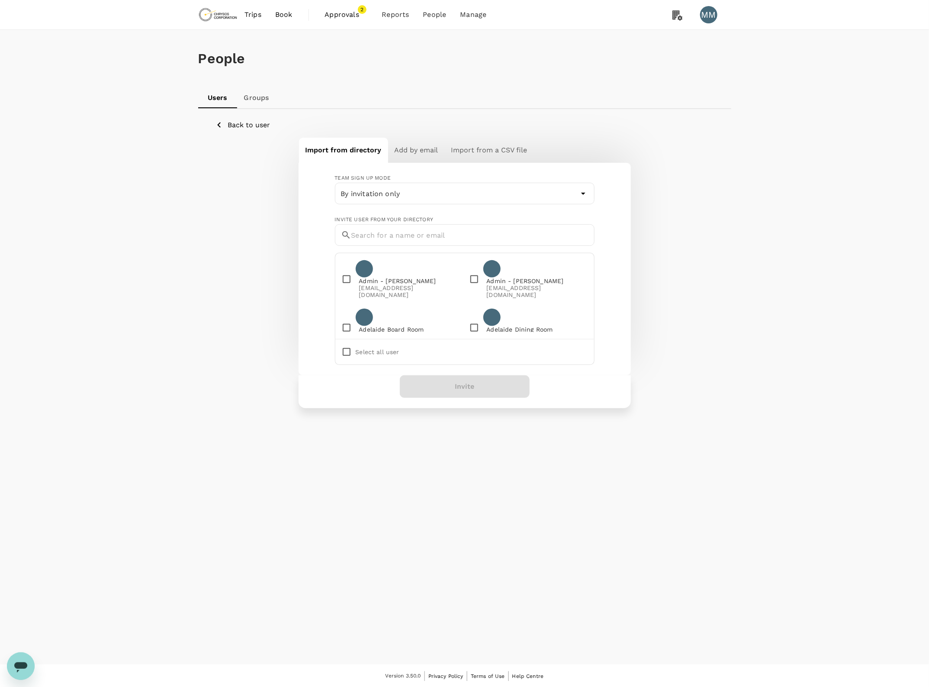
checkbox input "false"
click at [424, 150] on h6 "Add by email" at bounding box center [417, 150] width 44 height 12
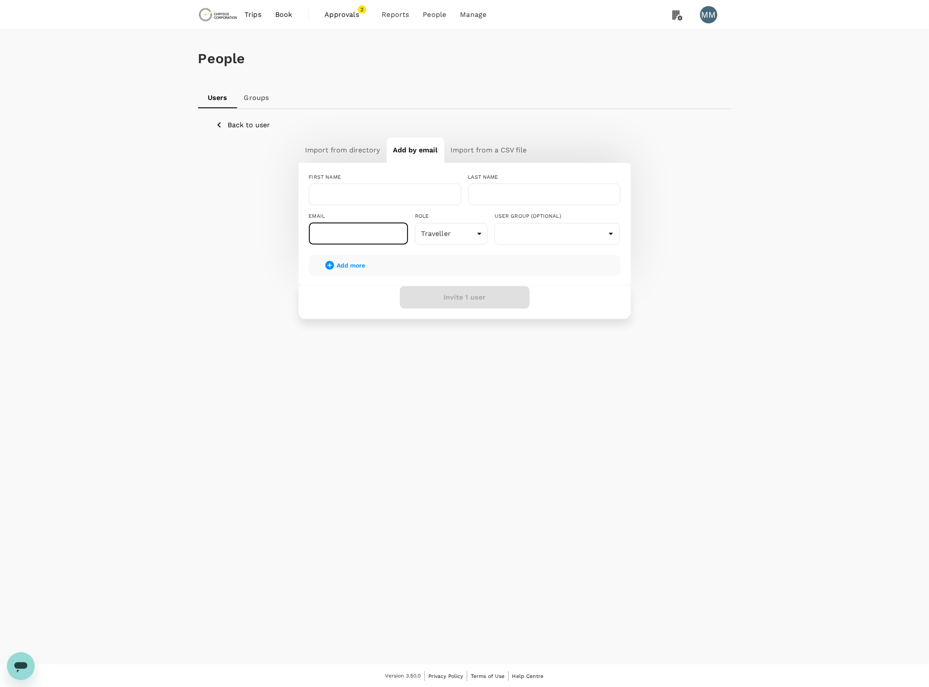
click at [373, 236] on input "text" at bounding box center [358, 234] width 99 height 22
paste input "jaz.jam@chrysoscorp.com"
type input "jaz.jam@chrysoscorp.com"
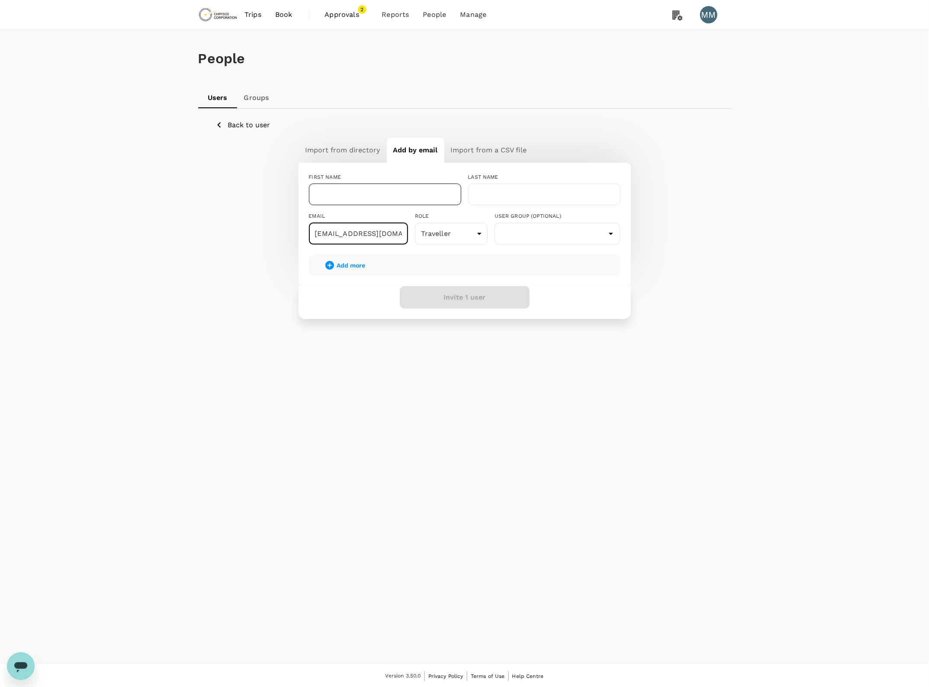
click at [371, 191] on input "text" at bounding box center [385, 194] width 152 height 22
type input "Jaz"
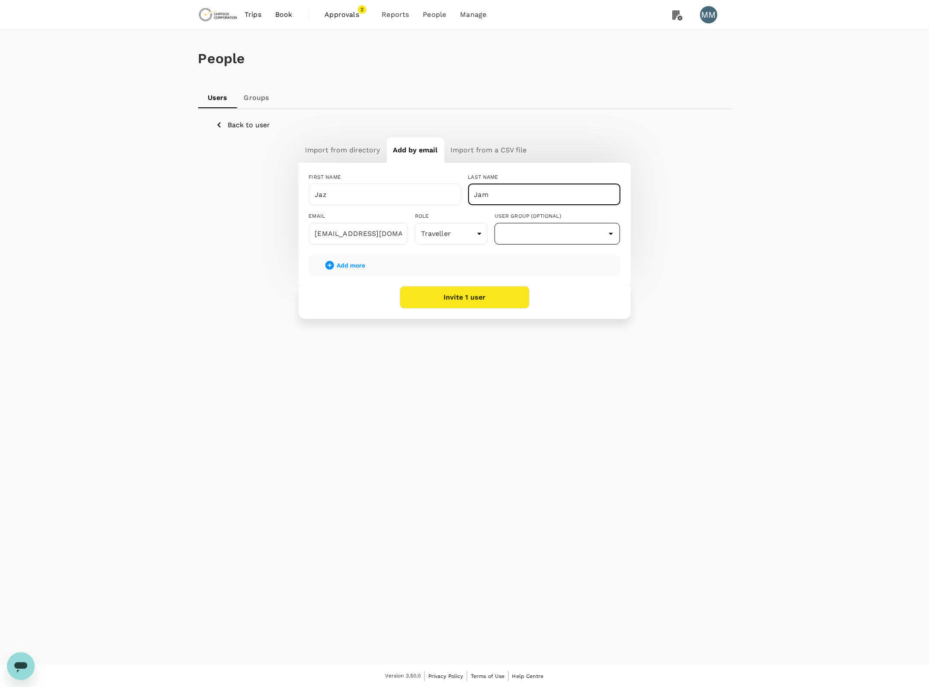
type input "Jam"
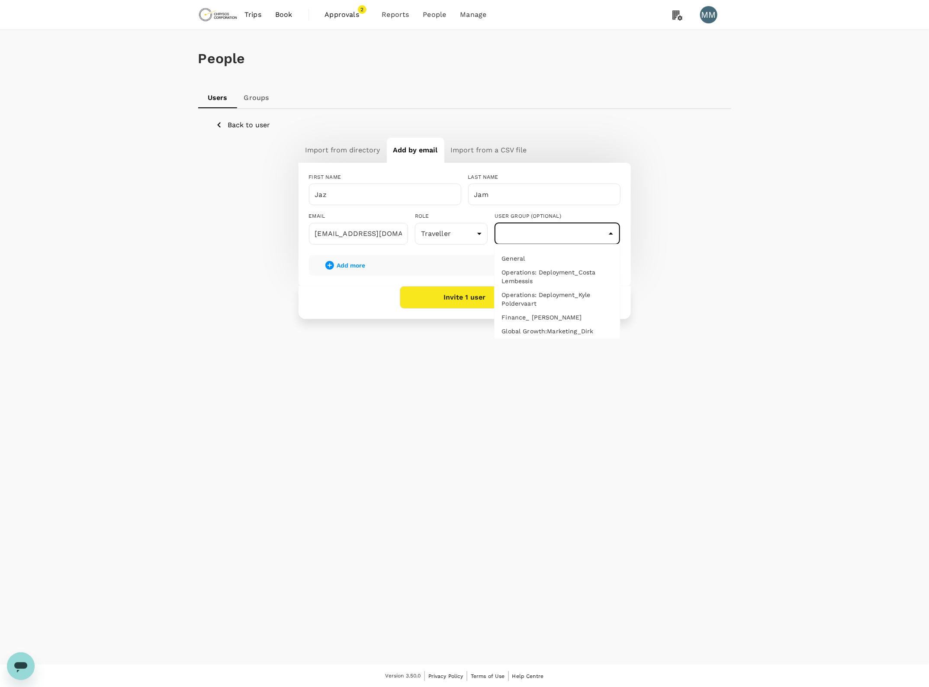
click at [576, 228] on input "text" at bounding box center [558, 233] width 122 height 16
type input "q"
click at [570, 258] on li "ICT: Infrastructure_Adrian [PERSON_NAME]" at bounding box center [557, 262] width 125 height 23
type input "ICT: Infrastructure_Adrian [PERSON_NAME]"
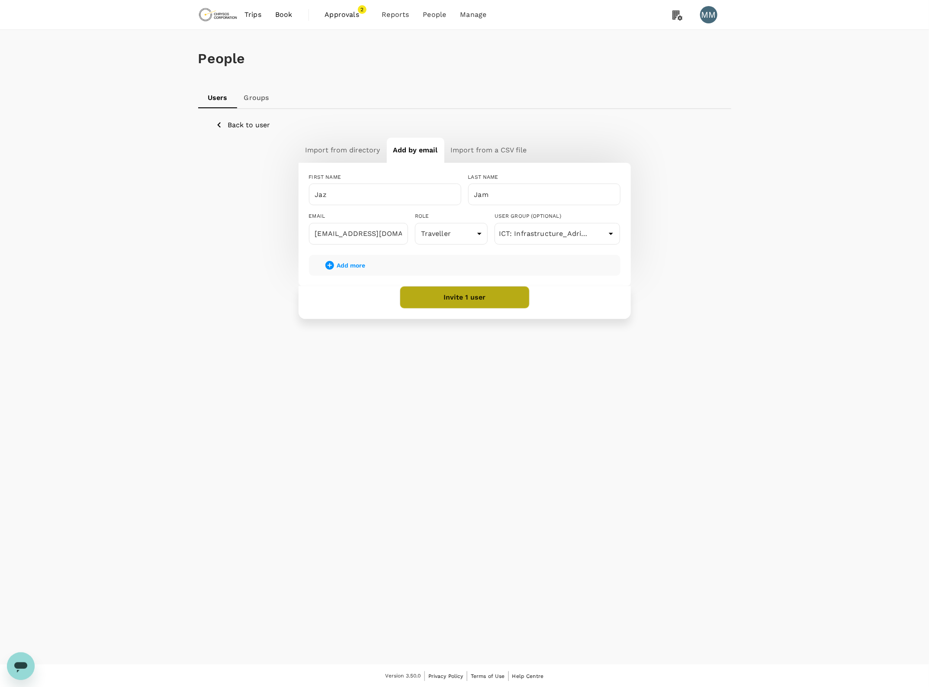
click at [473, 306] on button "Invite 1 user" at bounding box center [465, 297] width 130 height 23
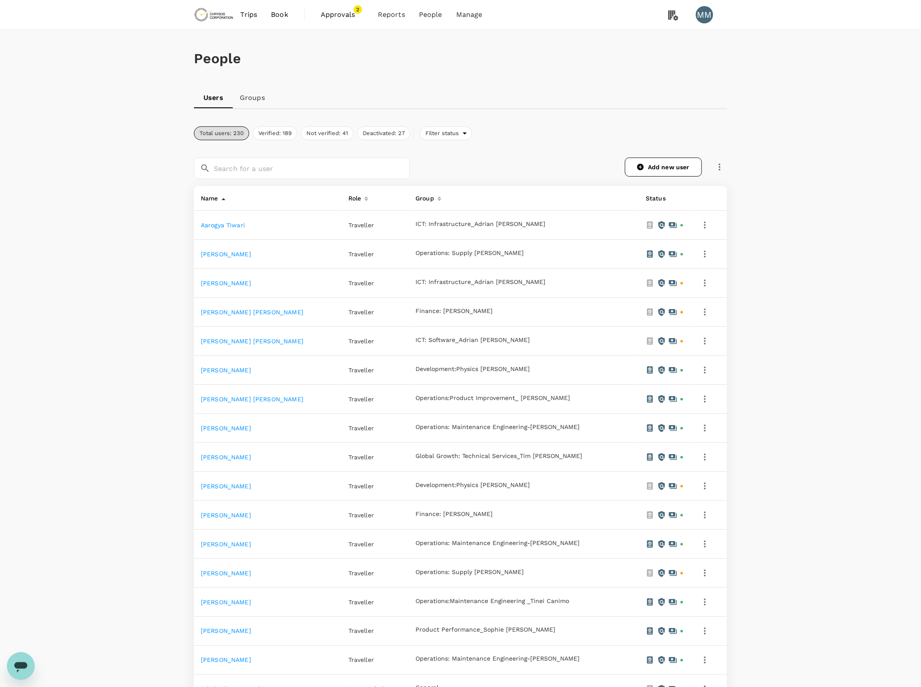
click at [838, 295] on div "People Users Groups Total users: 230 Verified: 189 Not verified: 41 Deactivated…" at bounding box center [460, 449] width 921 height 839
